Goal: Information Seeking & Learning: Learn about a topic

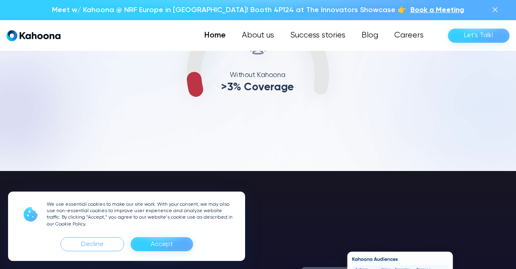
scroll to position [395, 0]
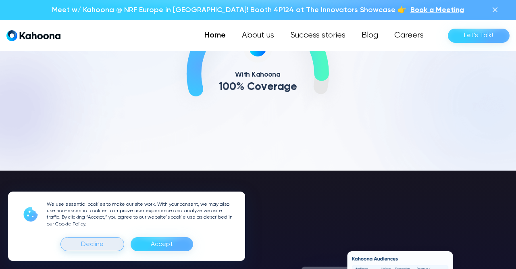
click at [114, 242] on div "Decline" at bounding box center [93, 244] width 64 height 14
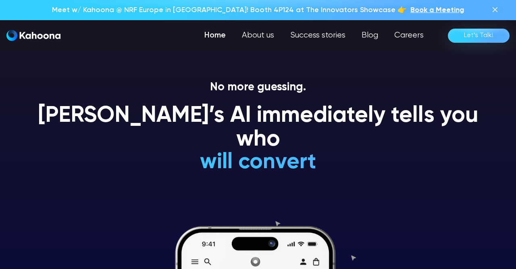
scroll to position [0, 0]
click at [255, 39] on link "About us" at bounding box center [257, 35] width 49 height 16
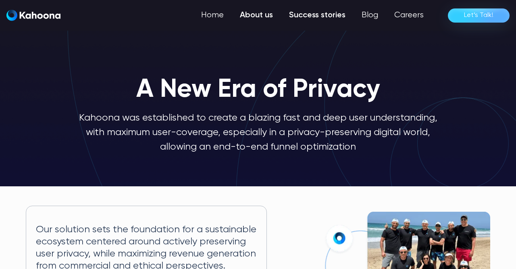
click at [315, 17] on link "Success stories" at bounding box center [317, 15] width 73 height 16
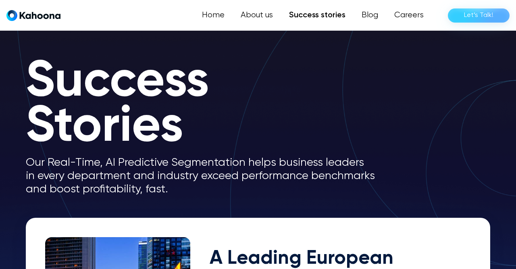
scroll to position [13, 0]
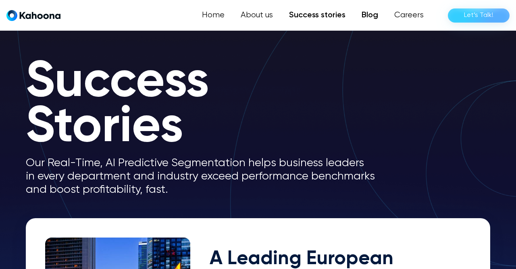
click at [376, 20] on link "Blog" at bounding box center [370, 15] width 33 height 16
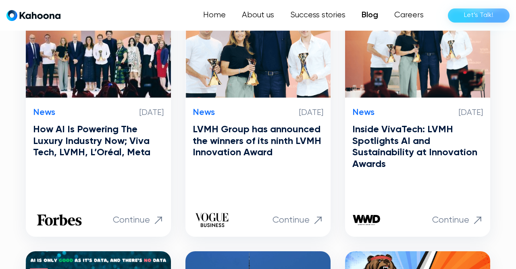
scroll to position [241, 0]
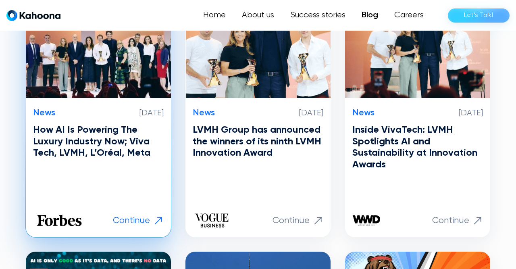
click at [120, 138] on h3 "How AI Is Powering The Luxury Industry Now; Viva Tech, LVMH, L’Oréal, Meta" at bounding box center [98, 141] width 131 height 35
